Goal: Task Accomplishment & Management: Manage account settings

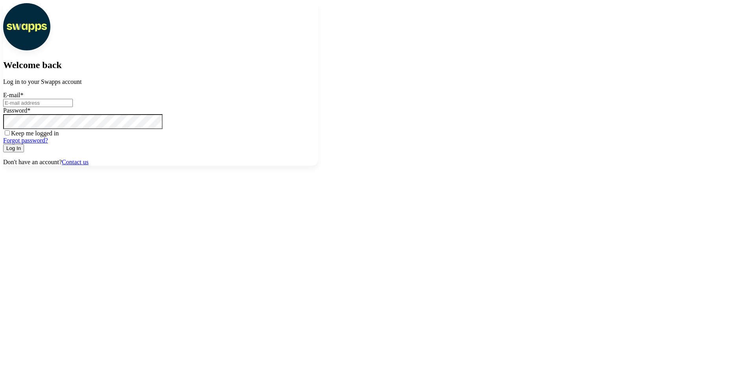
click at [318, 107] on div "E-mail *" at bounding box center [160, 99] width 315 height 15
click at [73, 107] on input "E-mail *" at bounding box center [38, 103] width 70 height 8
click at [3, 99] on div at bounding box center [3, 99] width 0 height 0
click at [318, 107] on div "E-mail *" at bounding box center [160, 99] width 315 height 15
click at [73, 107] on input "E-mail *" at bounding box center [38, 103] width 70 height 8
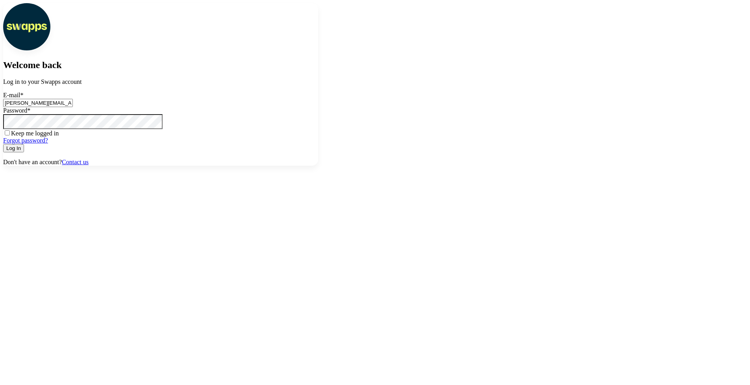
type input "andres@gmail.com"
click at [3, 144] on button "Log In" at bounding box center [13, 148] width 21 height 8
click at [73, 107] on input "E-mail *" at bounding box center [38, 103] width 70 height 8
type input "[PERSON_NAME][EMAIL_ADDRESS][DOMAIN_NAME]"
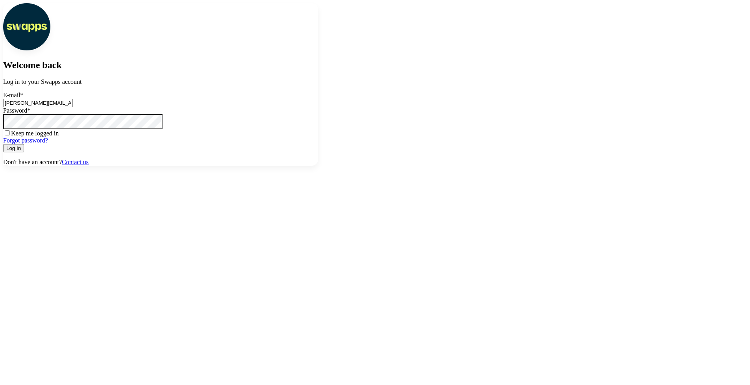
click at [3, 144] on button "Log In" at bounding box center [13, 148] width 21 height 8
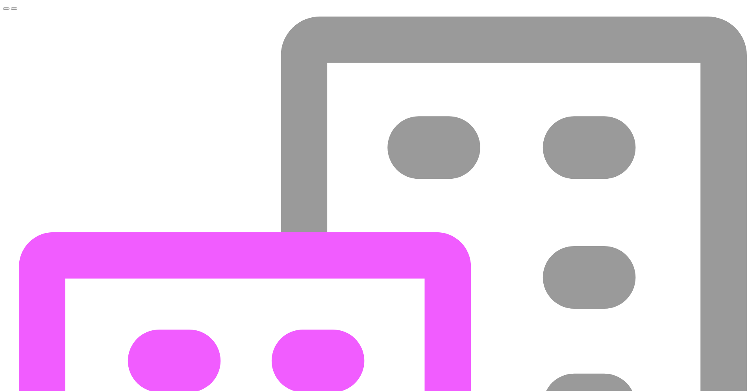
click at [9, 10] on button "Toggle navigation menu" at bounding box center [6, 8] width 6 height 2
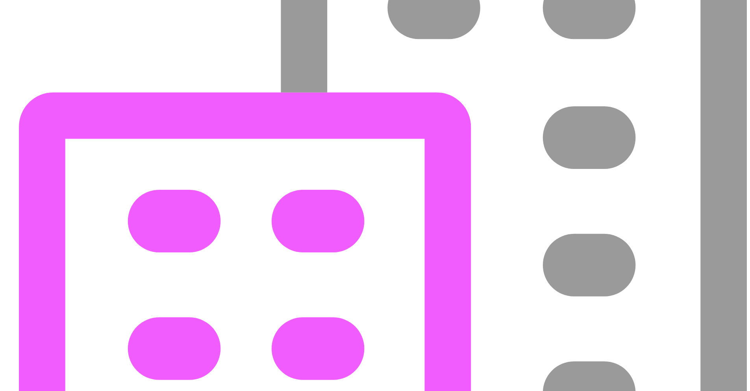
scroll to position [142, 0]
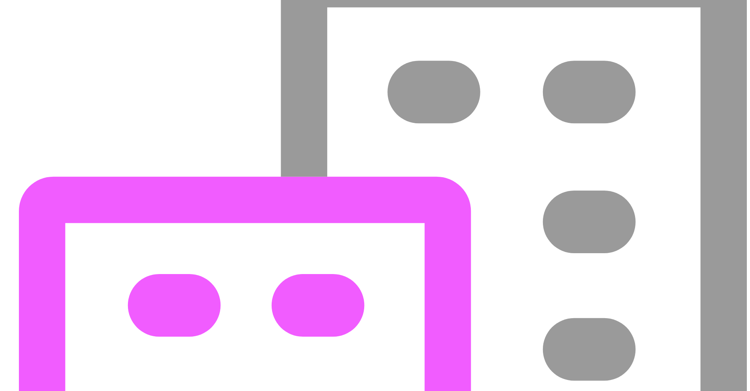
scroll to position [47, 0]
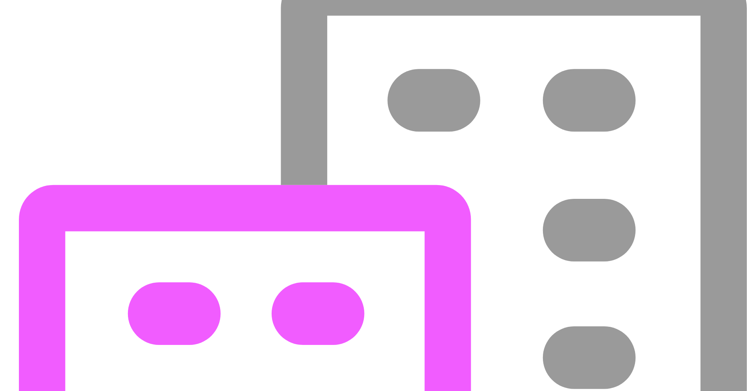
type input "dejusticia"
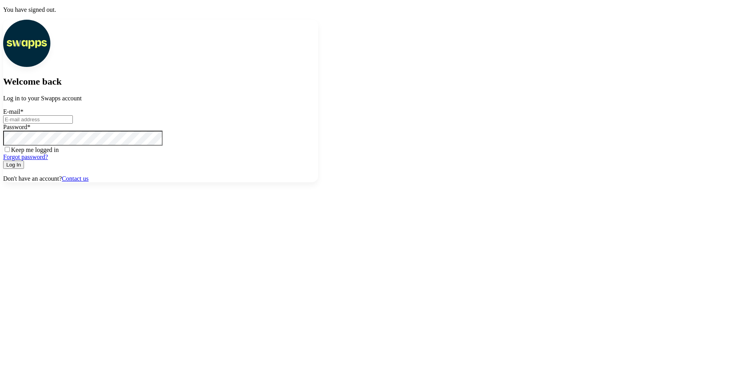
click at [73, 124] on input "E-mail *" at bounding box center [38, 119] width 70 height 8
paste input "[EMAIL_ADDRESS][DOMAIN_NAME]"
type input "[EMAIL_ADDRESS][DOMAIN_NAME]"
click at [24, 169] on button "Log In" at bounding box center [13, 165] width 21 height 8
